Goal: Task Accomplishment & Management: Manage account settings

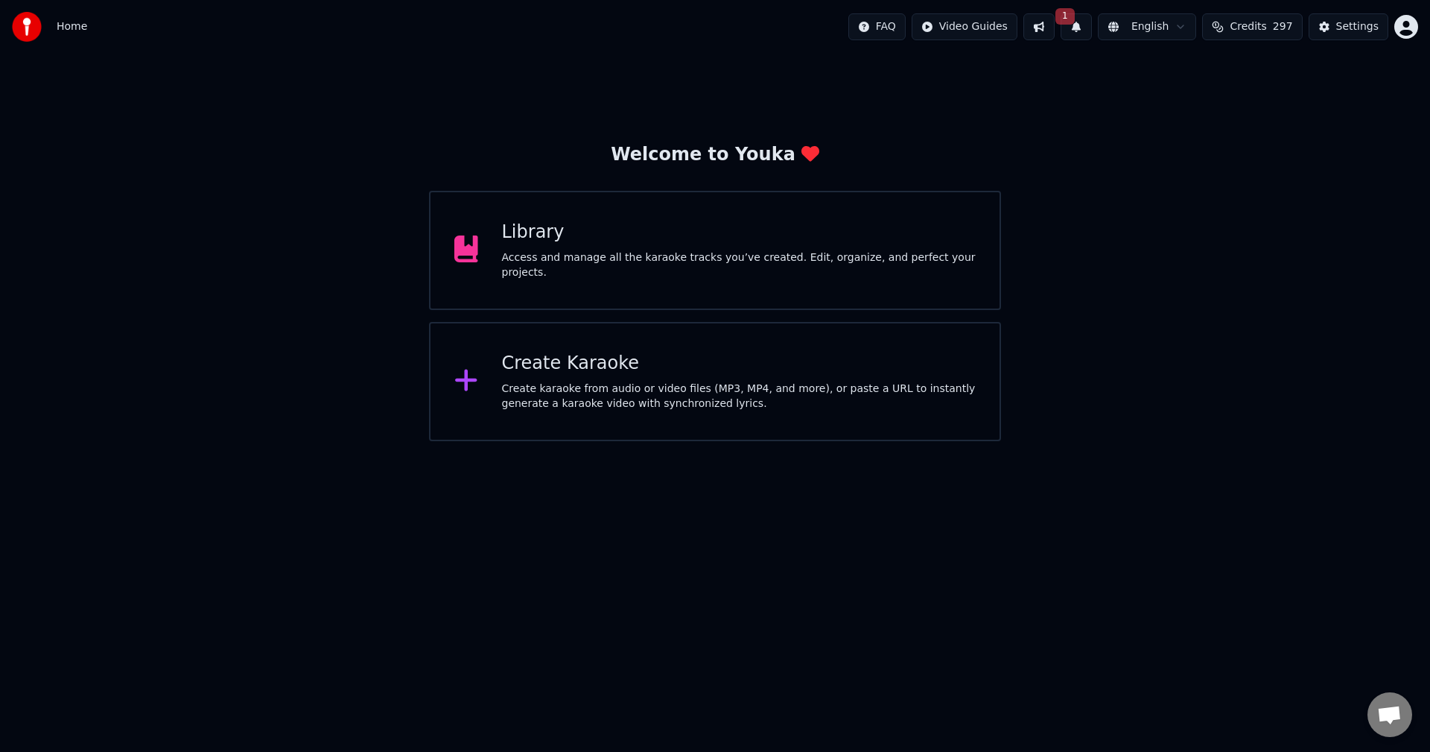
click at [1356, 23] on div "Settings" at bounding box center [1357, 26] width 42 height 15
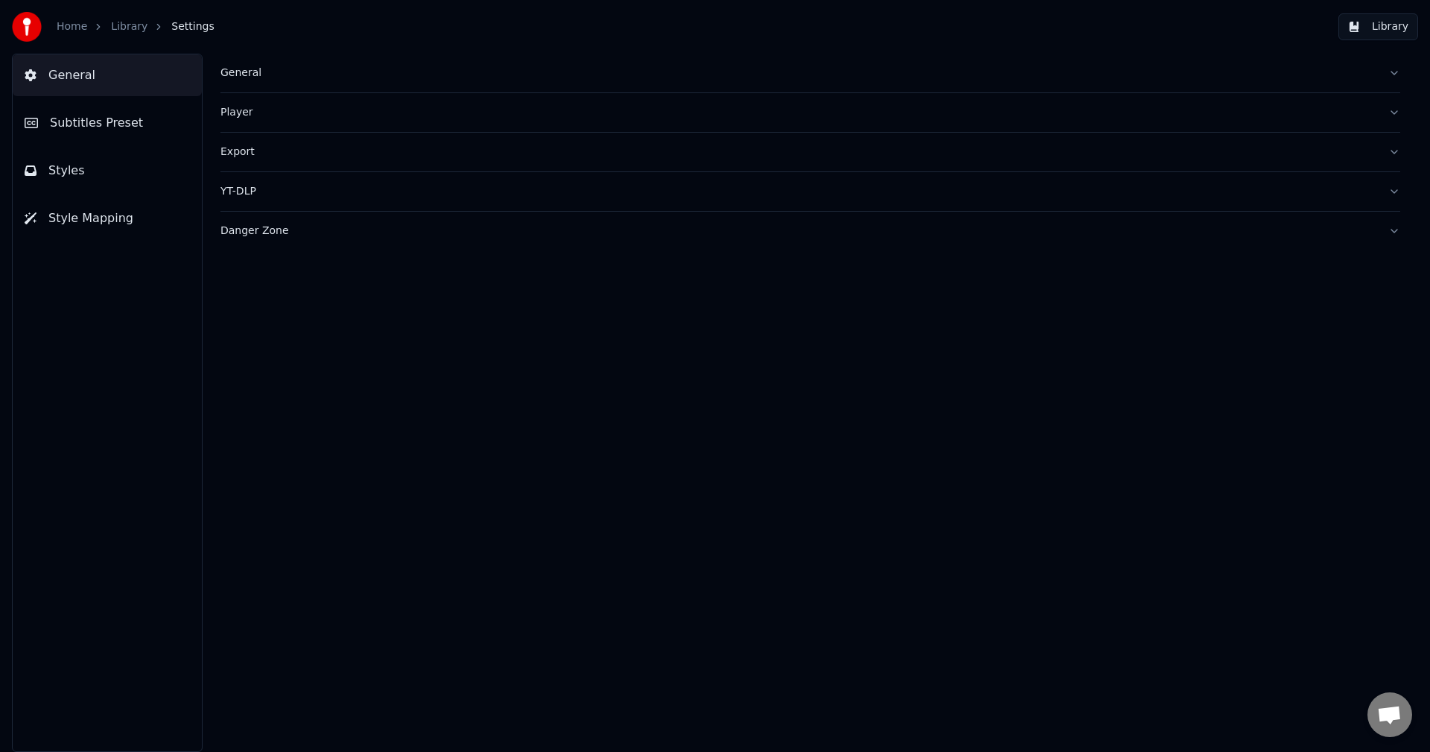
click at [32, 22] on img at bounding box center [27, 27] width 30 height 30
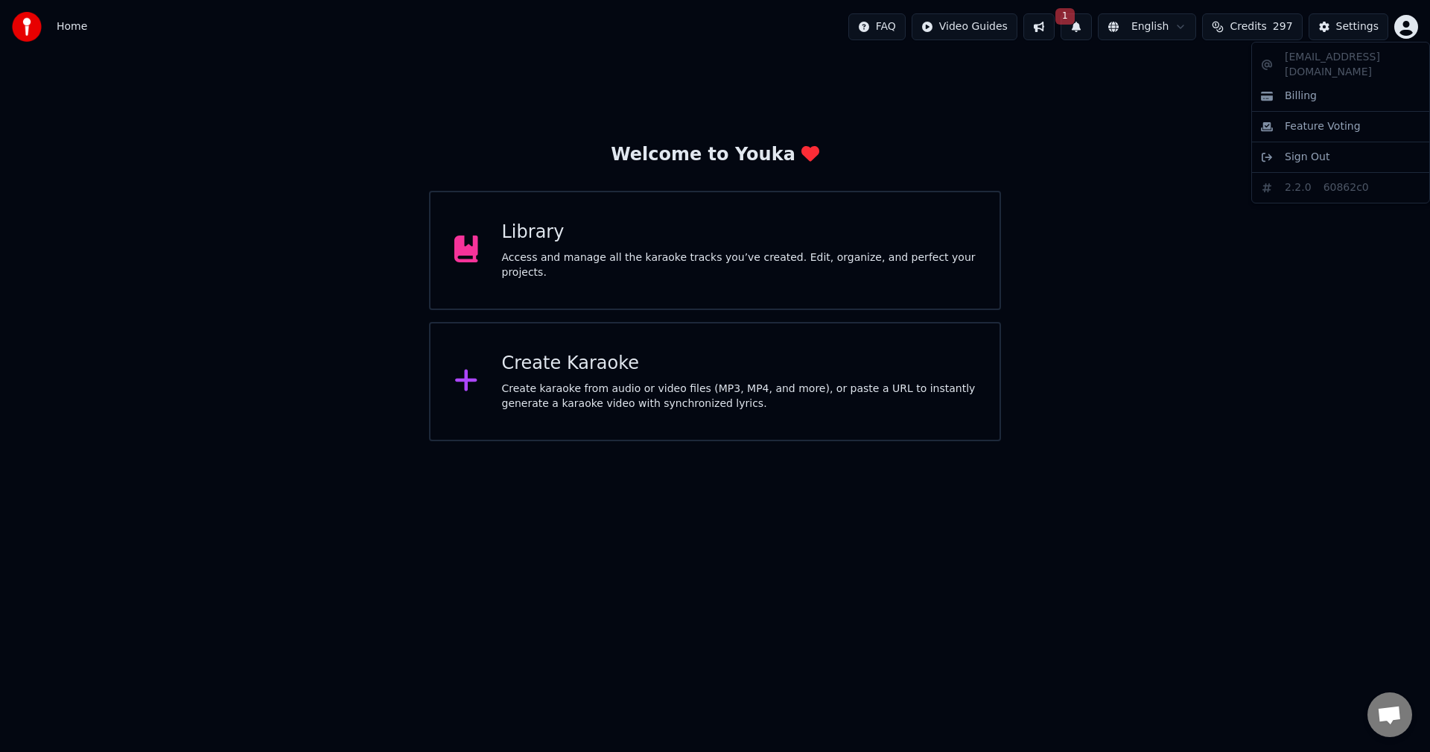
click at [1400, 31] on html "Home FAQ Video Guides 1 English Credits 297 Settings Welcome to Youka Library A…" at bounding box center [715, 220] width 1430 height 441
click at [1295, 89] on span "Billing" at bounding box center [1301, 96] width 32 height 15
click at [1406, 30] on html "Home FAQ Video Guides 1 English Credits 297 Settings Welcome to Youka Library A…" at bounding box center [715, 220] width 1430 height 441
click at [1349, 31] on html "Home FAQ Video Guides 1 English Credits 297 Settings Welcome to Youka Library A…" at bounding box center [715, 220] width 1430 height 441
